Goal: Task Accomplishment & Management: Use online tool/utility

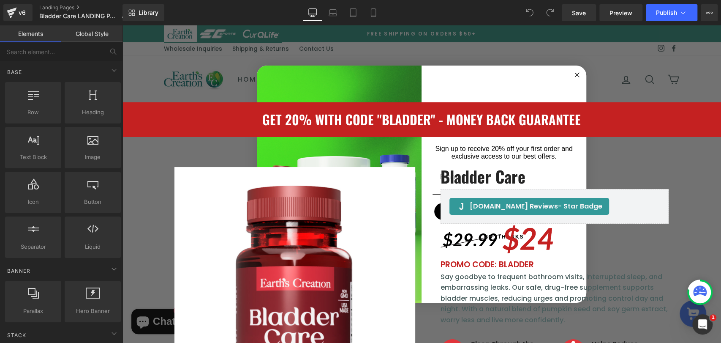
click at [573, 72] on circle "Close dialog" at bounding box center [578, 75] width 10 height 10
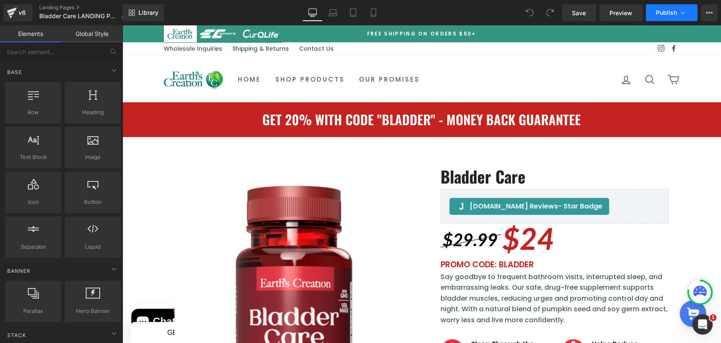
click at [663, 17] on button "Publish" at bounding box center [672, 12] width 52 height 17
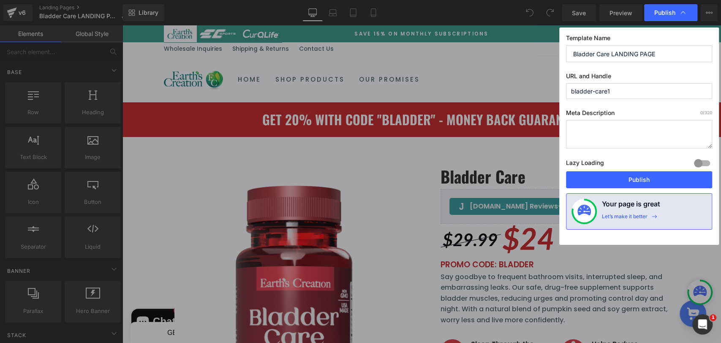
click at [626, 94] on input "bladder-care1" at bounding box center [639, 91] width 146 height 16
type input "bladder-care"
click at [651, 178] on button "Publish" at bounding box center [639, 179] width 146 height 17
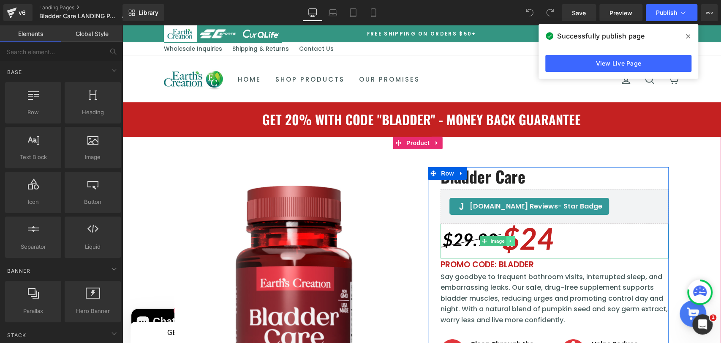
click at [507, 241] on link at bounding box center [511, 241] width 9 height 10
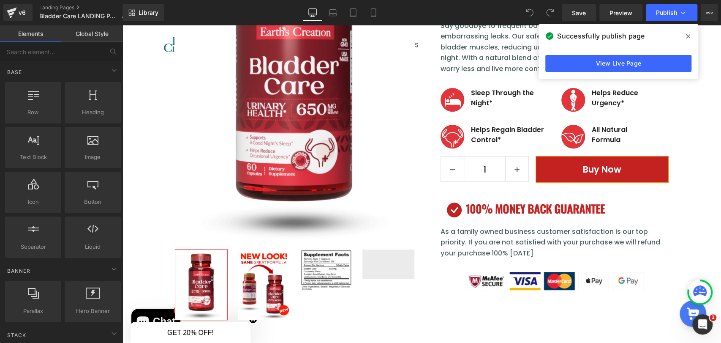
scroll to position [141, 0]
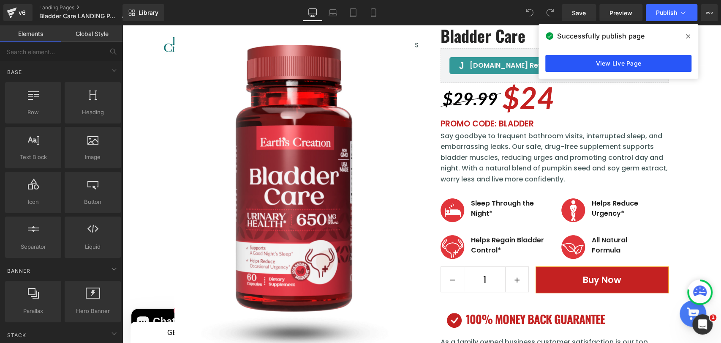
click at [618, 67] on link "View Live Page" at bounding box center [619, 63] width 146 height 17
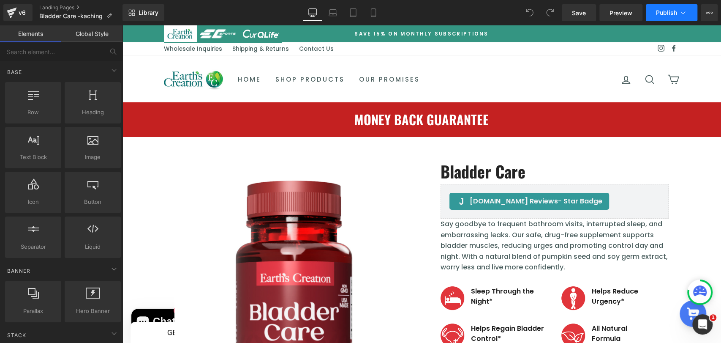
click at [673, 14] on span "Publish" at bounding box center [666, 12] width 21 height 7
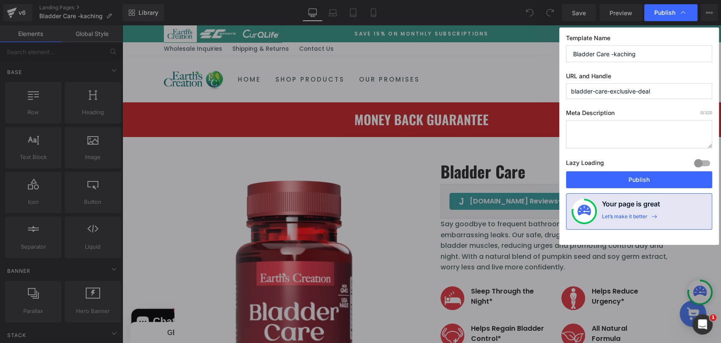
click at [661, 90] on input "bladder-care-exclusive-deal" at bounding box center [639, 91] width 146 height 16
click at [634, 181] on button "Publish" at bounding box center [639, 179] width 146 height 17
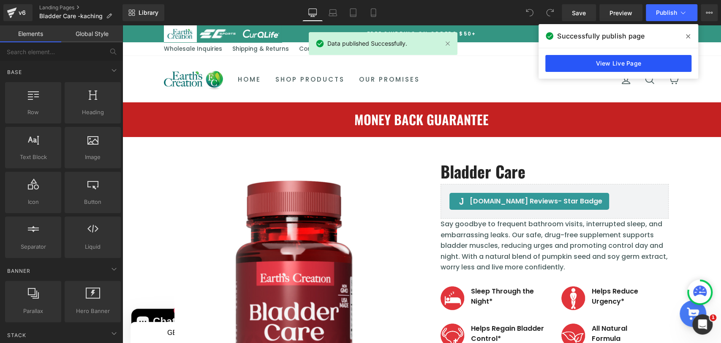
click at [637, 66] on link "View Live Page" at bounding box center [619, 63] width 146 height 17
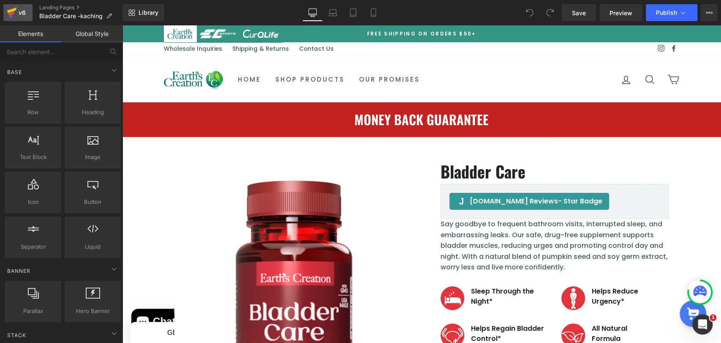
click at [16, 13] on icon at bounding box center [12, 12] width 10 height 21
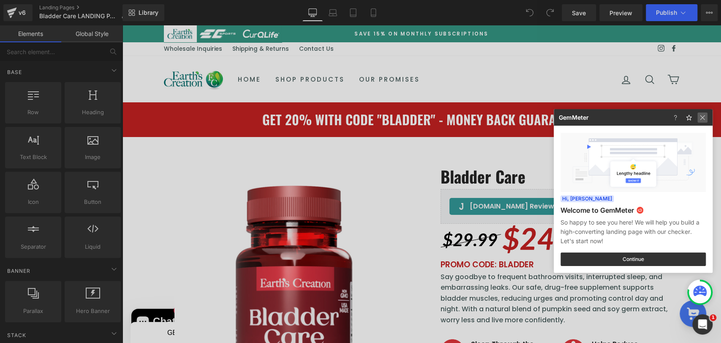
click at [700, 117] on img at bounding box center [703, 117] width 10 height 10
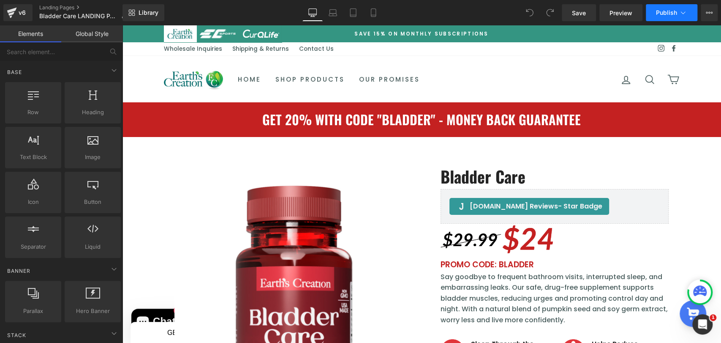
click at [673, 6] on button "Publish" at bounding box center [672, 12] width 52 height 17
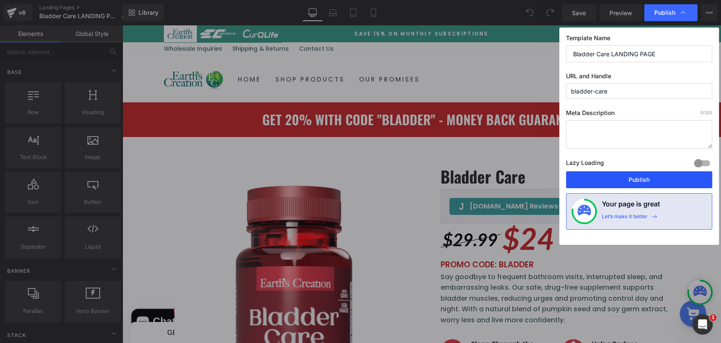
click at [634, 180] on button "Publish" at bounding box center [639, 179] width 146 height 17
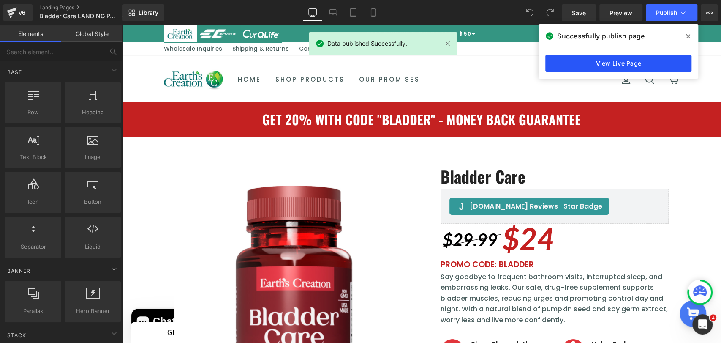
click at [654, 62] on link "View Live Page" at bounding box center [619, 63] width 146 height 17
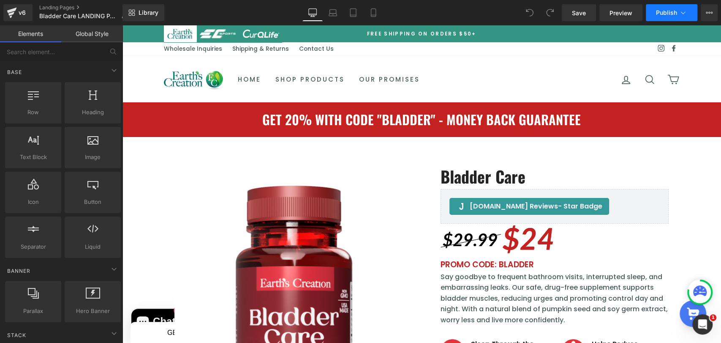
click at [665, 13] on span "Publish" at bounding box center [666, 12] width 21 height 7
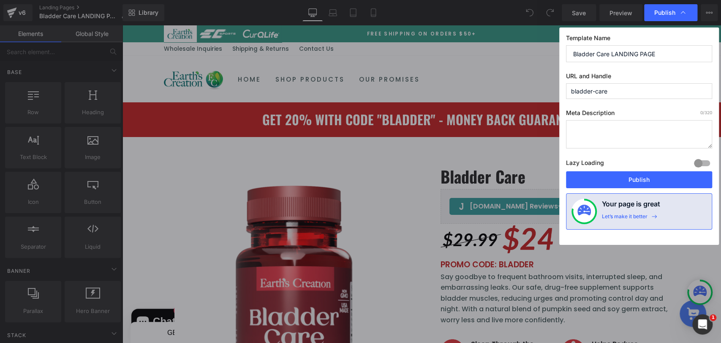
click at [656, 90] on input "bladder-care" at bounding box center [639, 91] width 146 height 16
type input "bladder-care1"
click at [660, 182] on button "Publish" at bounding box center [639, 179] width 146 height 17
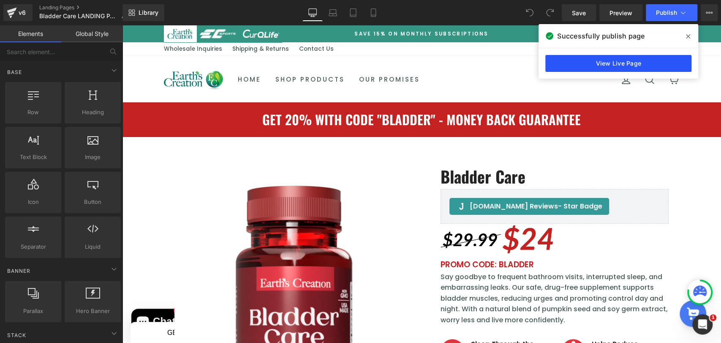
click at [589, 66] on link "View Live Page" at bounding box center [619, 63] width 146 height 17
